Goal: Information Seeking & Learning: Learn about a topic

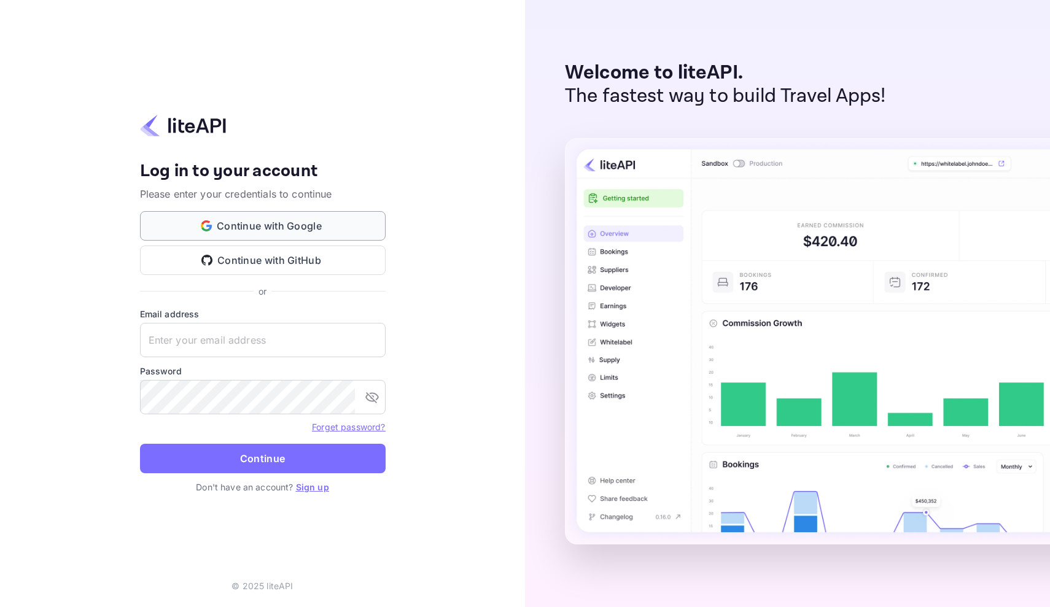
click at [332, 224] on button "Continue with Google" at bounding box center [263, 225] width 246 height 29
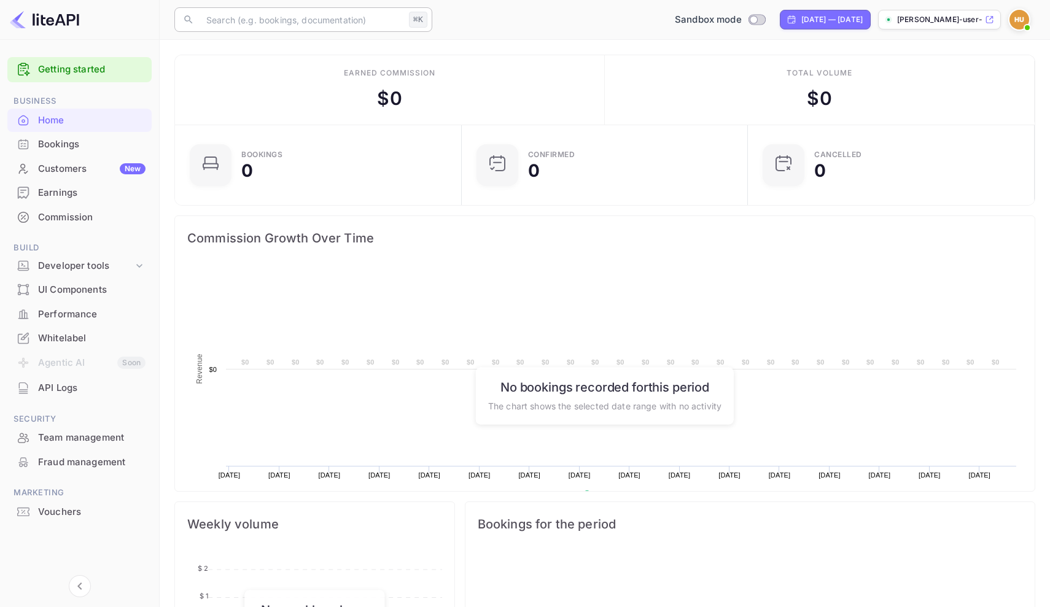
scroll to position [199, 279]
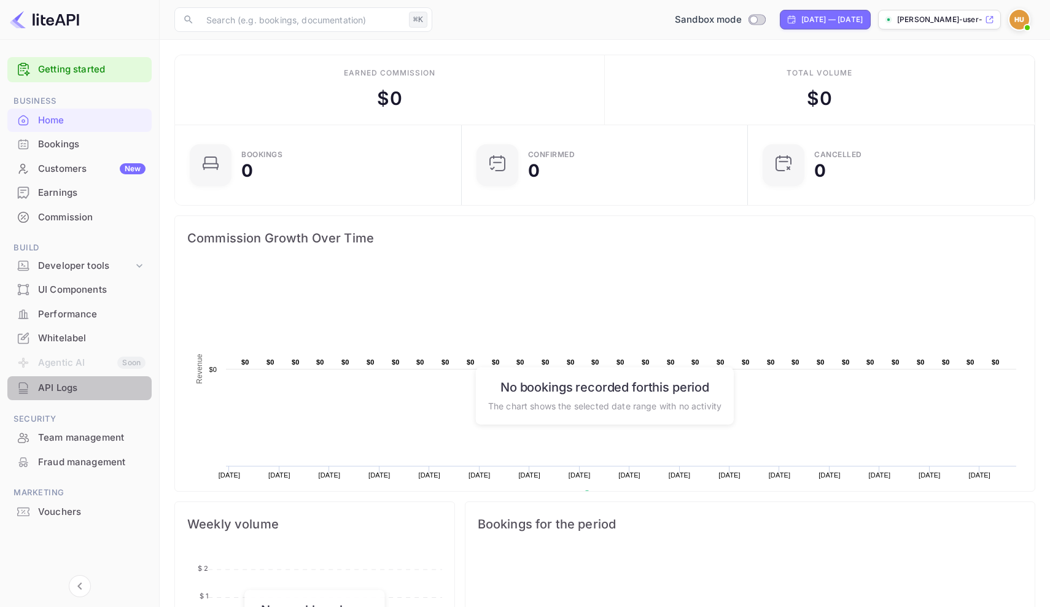
click at [78, 389] on div "API Logs" at bounding box center [91, 388] width 107 height 14
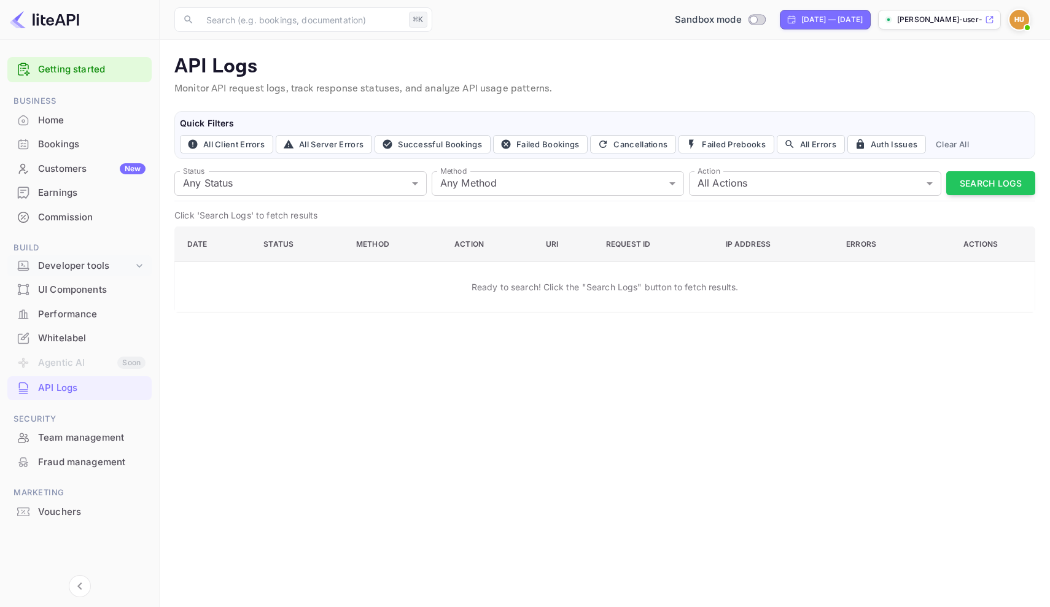
click at [123, 268] on div "Developer tools" at bounding box center [85, 266] width 95 height 14
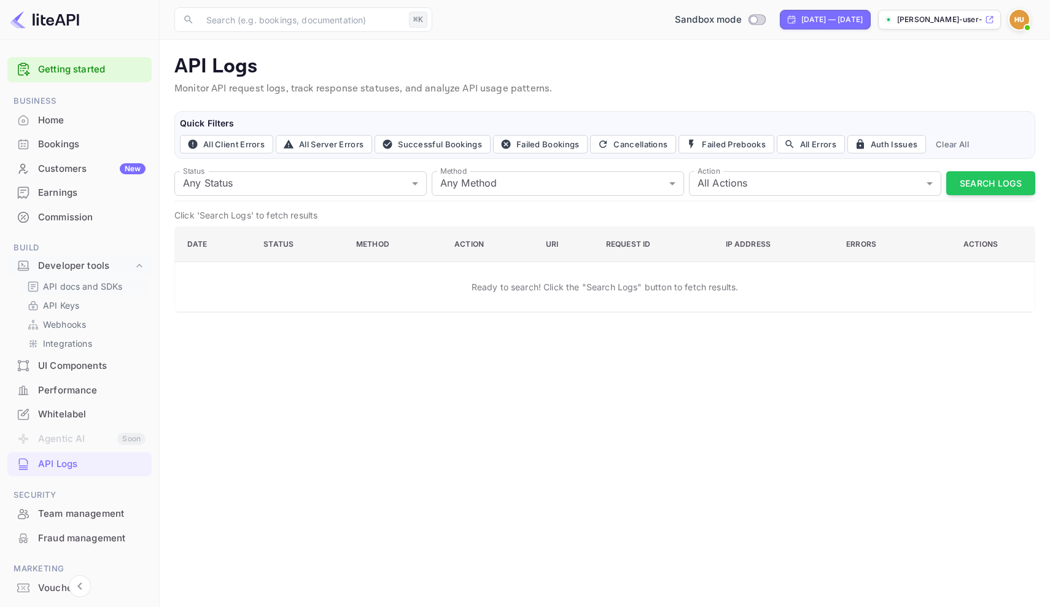
click at [115, 283] on p "API docs and SDKs" at bounding box center [83, 286] width 80 height 13
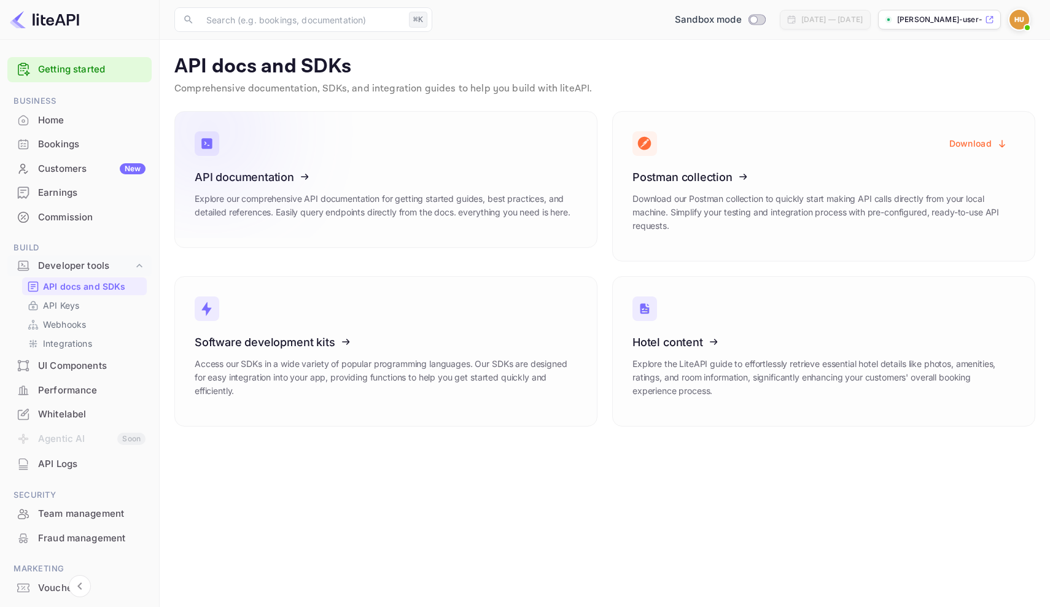
click at [301, 193] on icon at bounding box center [270, 175] width 191 height 126
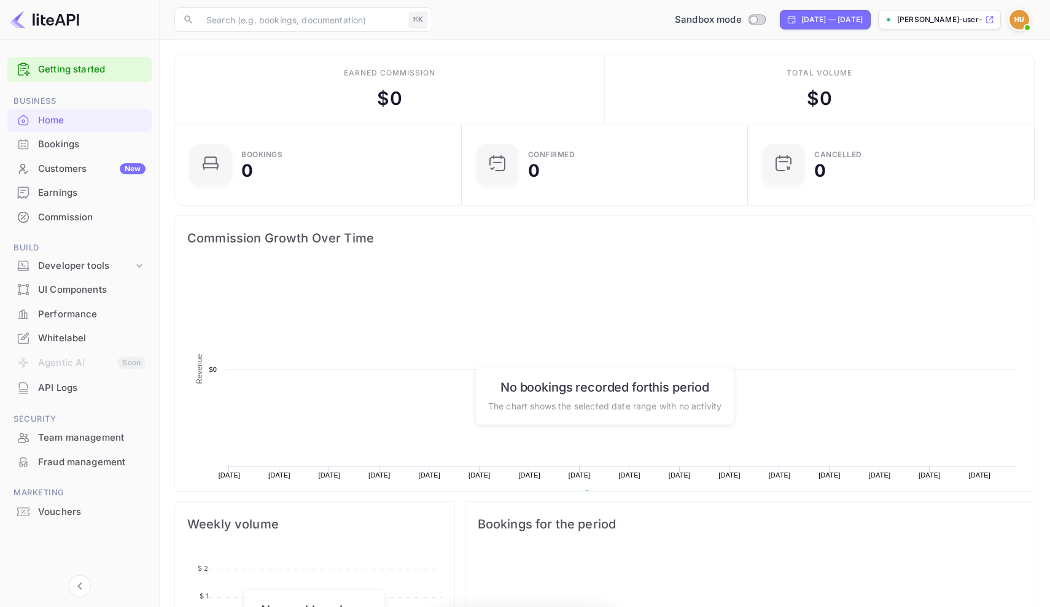
scroll to position [199, 279]
click at [125, 255] on div "Developer tools" at bounding box center [79, 265] width 144 height 21
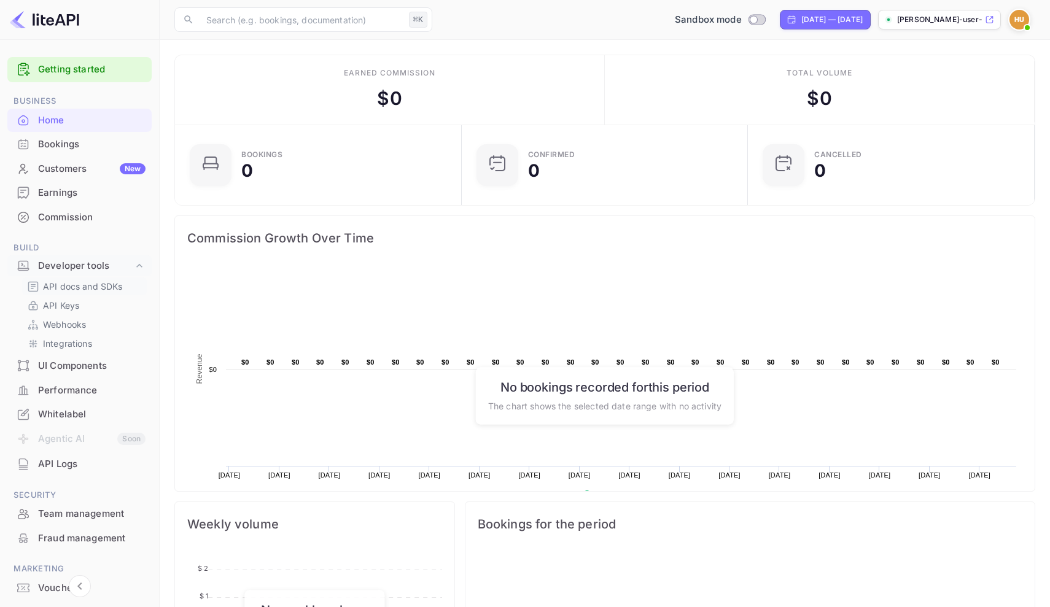
click at [110, 282] on p "API docs and SDKs" at bounding box center [83, 286] width 80 height 13
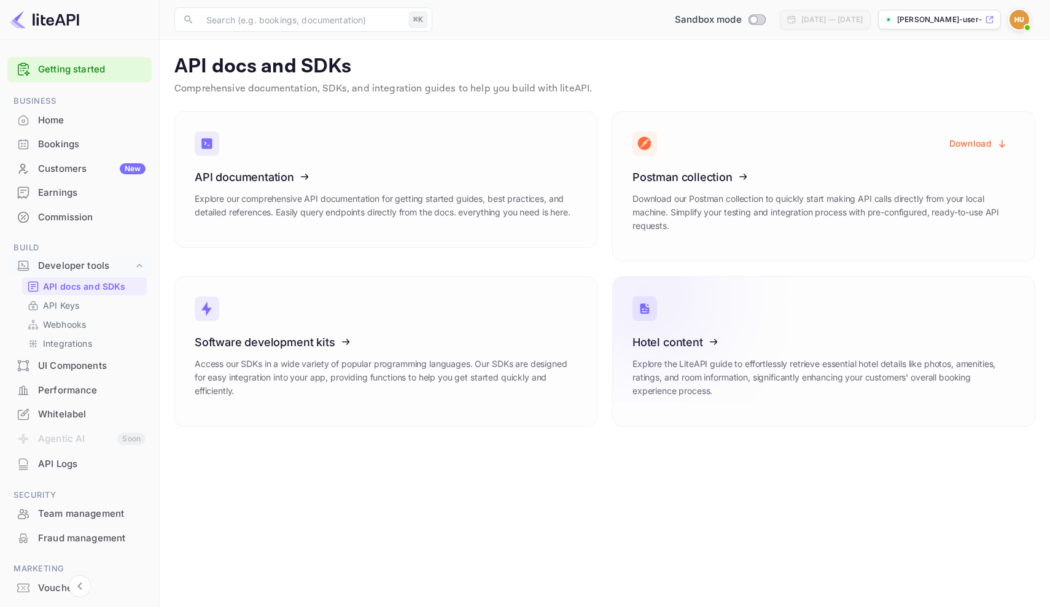
click at [654, 361] on icon at bounding box center [708, 340] width 191 height 126
